Goal: Task Accomplishment & Management: Manage account settings

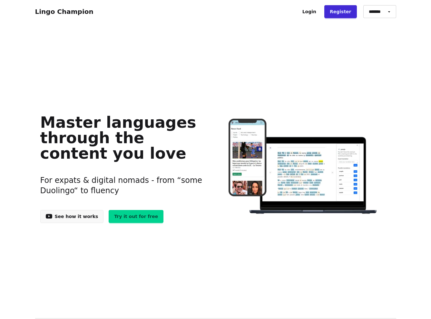
click at [135, 216] on link "Try it out for free" at bounding box center [136, 216] width 55 height 13
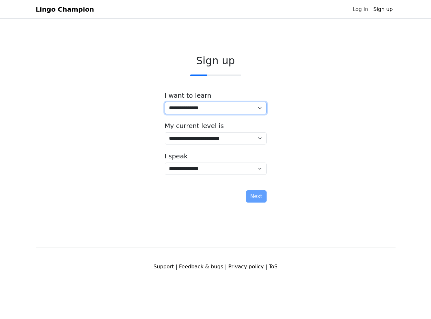
select select "**"
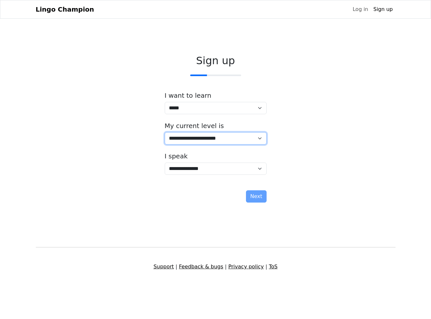
select select "*"
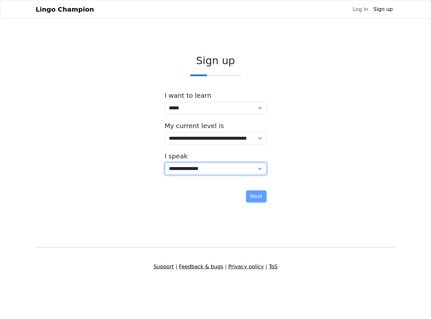
select select "**"
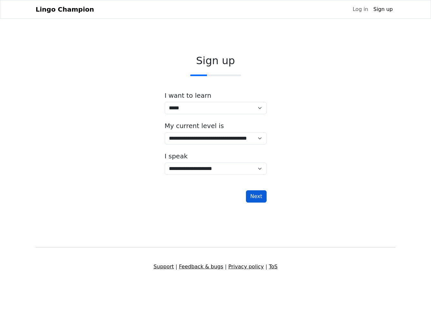
click at [256, 198] on button "Next" at bounding box center [256, 196] width 20 height 12
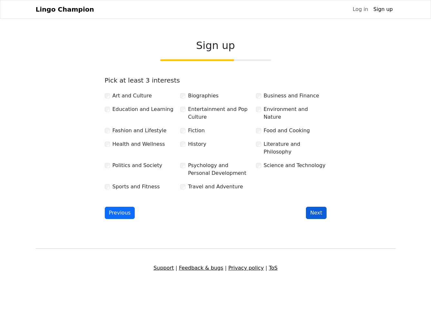
click at [314, 210] on button "Next" at bounding box center [316, 213] width 20 height 12
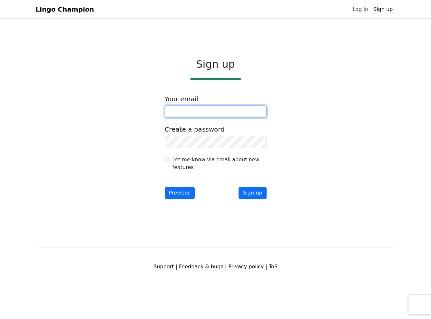
click at [193, 112] on input "email" at bounding box center [216, 111] width 102 height 12
type input "**********"
click at [196, 161] on label "Let me know via email about new features" at bounding box center [219, 163] width 94 height 15
click at [251, 193] on button "Sign up" at bounding box center [252, 193] width 28 height 12
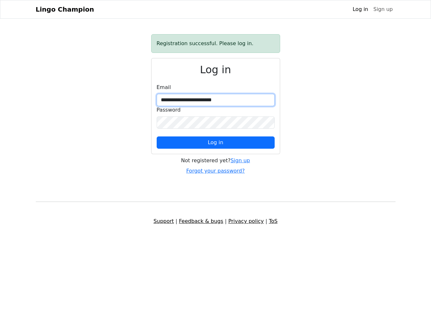
type input "**********"
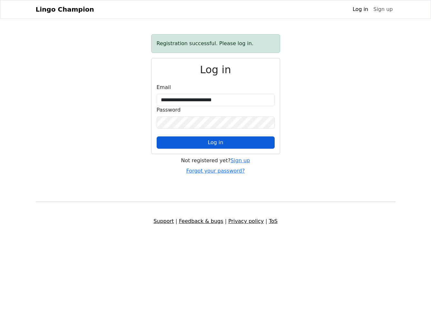
click at [214, 147] on button "Log in" at bounding box center [216, 142] width 118 height 12
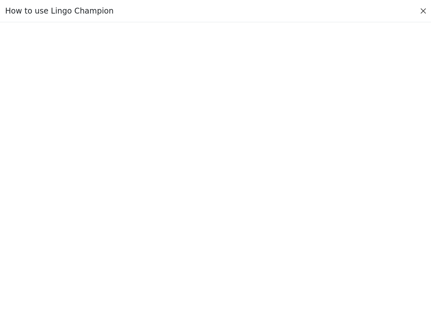
click at [424, 9] on button "Close" at bounding box center [423, 11] width 10 height 10
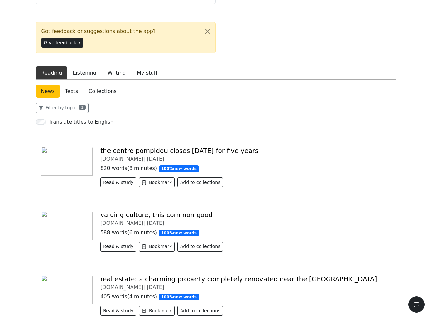
scroll to position [96, 0]
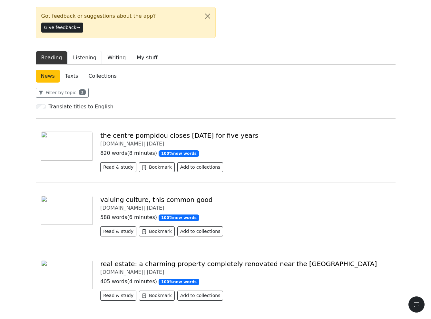
click at [86, 51] on button "Listening" at bounding box center [84, 58] width 34 height 14
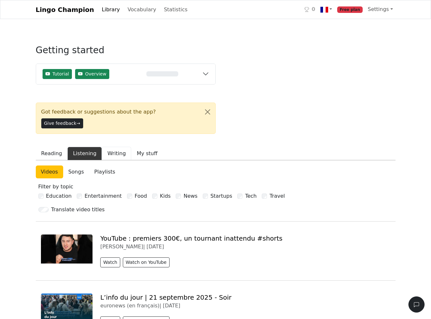
click at [112, 147] on button "Writing" at bounding box center [116, 154] width 29 height 14
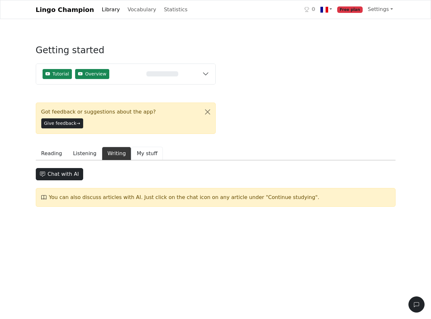
click at [137, 147] on button "My stuff" at bounding box center [147, 154] width 32 height 14
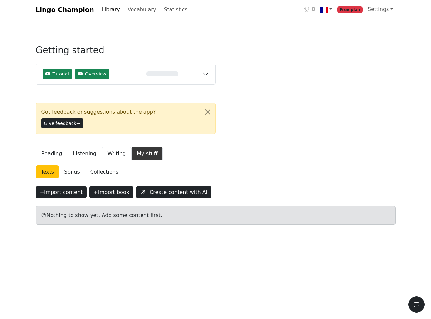
click at [108, 147] on button "Writing" at bounding box center [116, 154] width 29 height 14
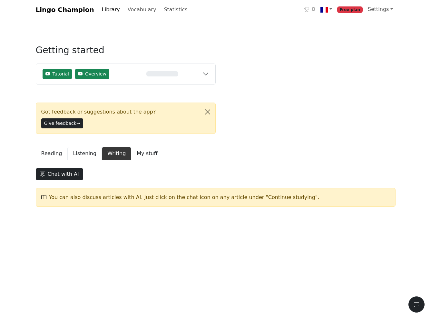
click at [73, 147] on button "Listening" at bounding box center [84, 154] width 34 height 14
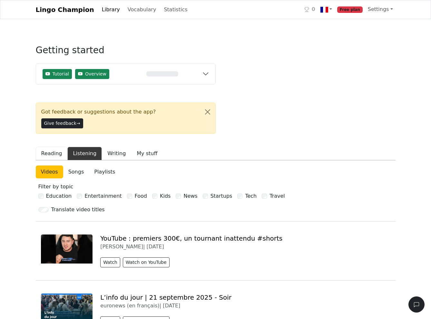
click at [49, 147] on button "Reading" at bounding box center [52, 154] width 32 height 14
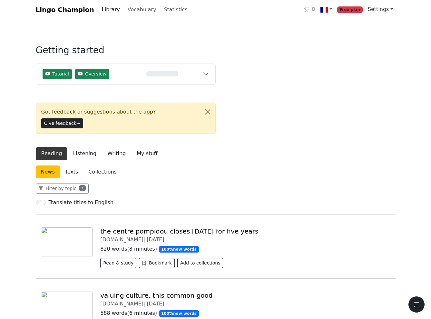
click at [385, 9] on link "Settings" at bounding box center [380, 9] width 30 height 13
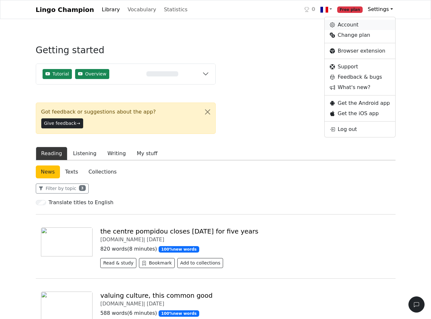
click at [355, 28] on link "Account" at bounding box center [359, 25] width 70 height 10
select select "**********"
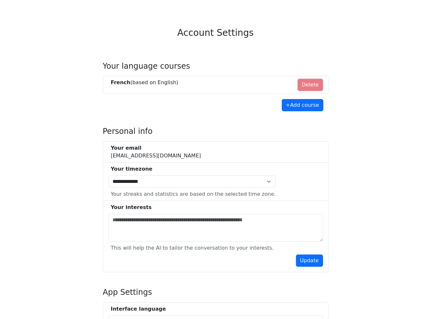
scroll to position [32, 0]
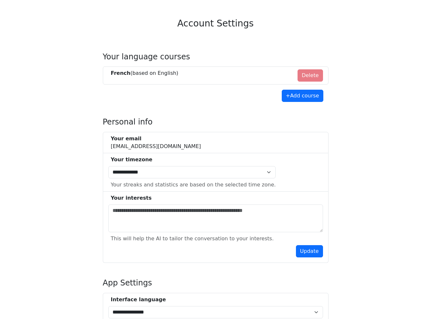
click at [306, 75] on li "French (based on English ) Delete" at bounding box center [216, 75] width 226 height 18
click at [312, 76] on li "French (based on English ) Delete" at bounding box center [216, 75] width 226 height 18
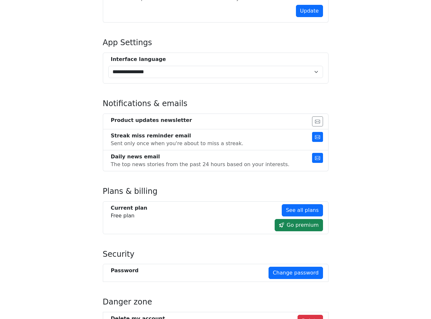
scroll to position [321, 0]
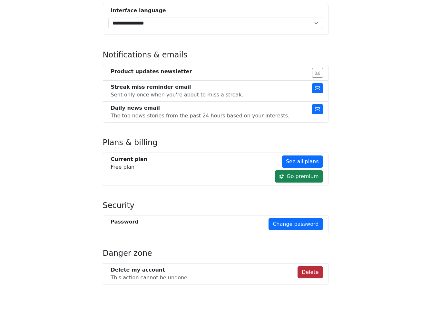
click at [308, 271] on button "Delete" at bounding box center [309, 272] width 25 height 12
